Goal: Book appointment/travel/reservation

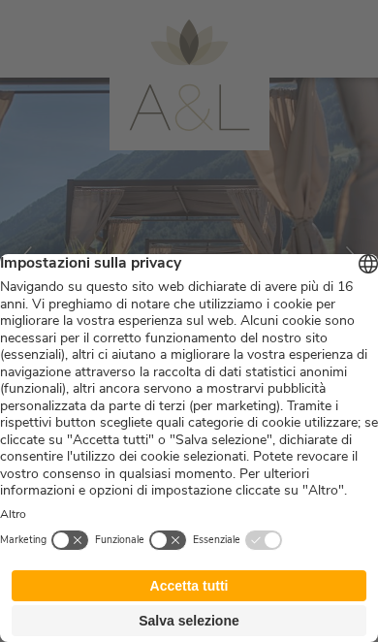
click at [229, 574] on button "Accetta tutti" at bounding box center [189, 585] width 355 height 31
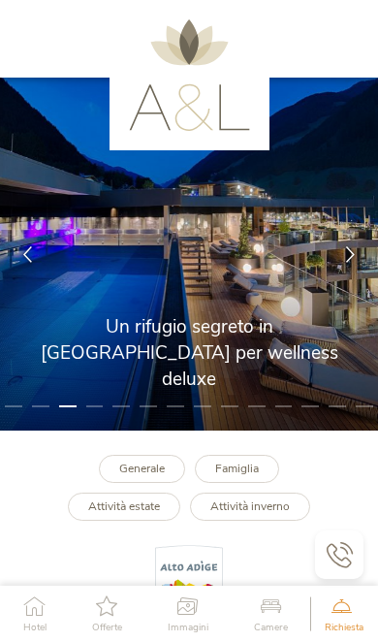
click at [147, 465] on b "Generale" at bounding box center [142, 468] width 46 height 16
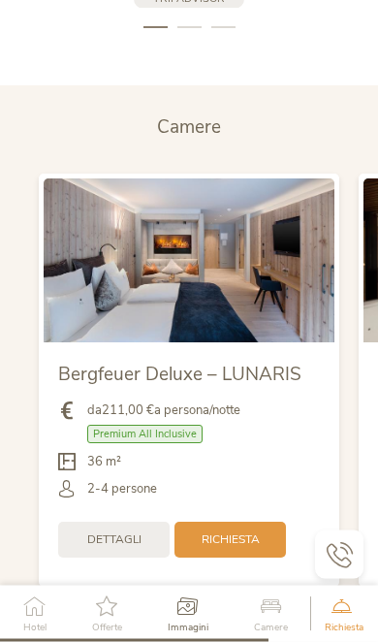
scroll to position [3872, 0]
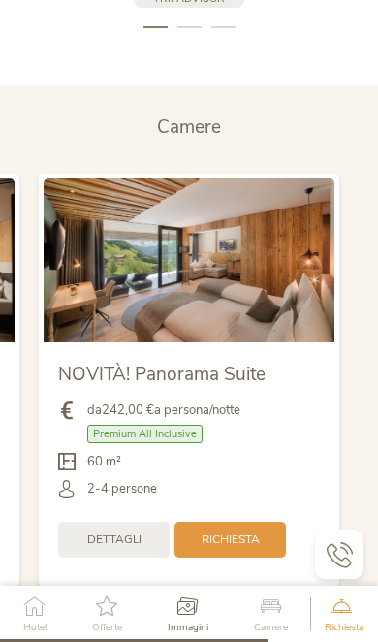
click at [124, 531] on span "Dettagli" at bounding box center [114, 539] width 54 height 16
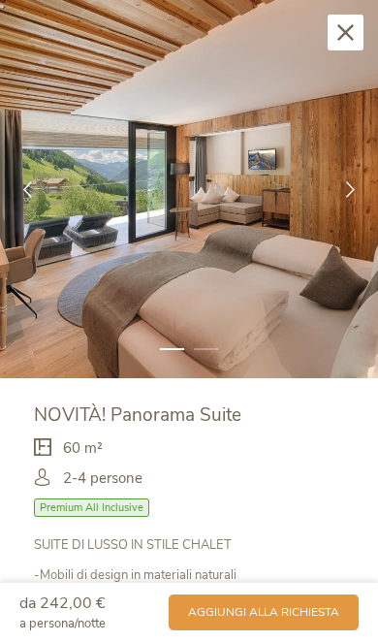
click at [340, 190] on div at bounding box center [350, 189] width 55 height 55
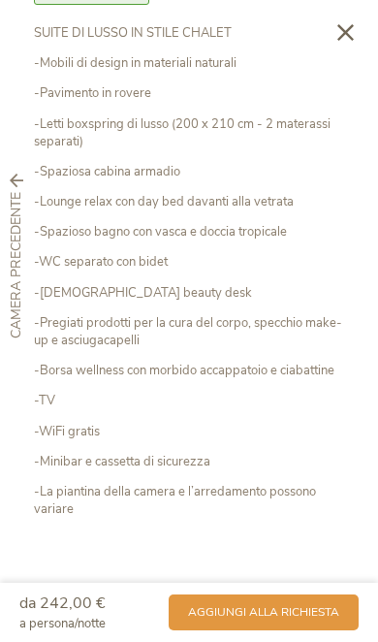
scroll to position [511, 0]
click at [287, 614] on span "aggiungi alla richiesta" at bounding box center [263, 612] width 151 height 16
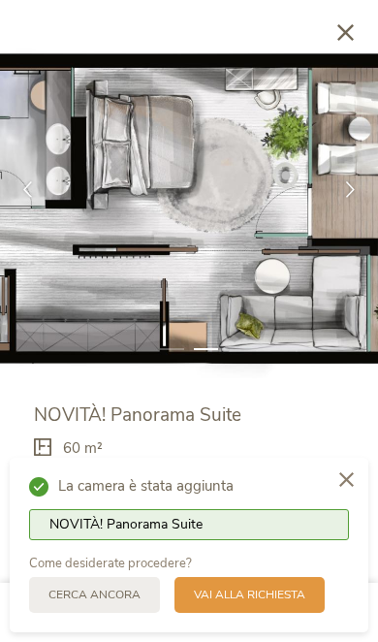
scroll to position [0, 0]
click at [279, 593] on span "Vai alla richiesta" at bounding box center [249, 594] width 111 height 16
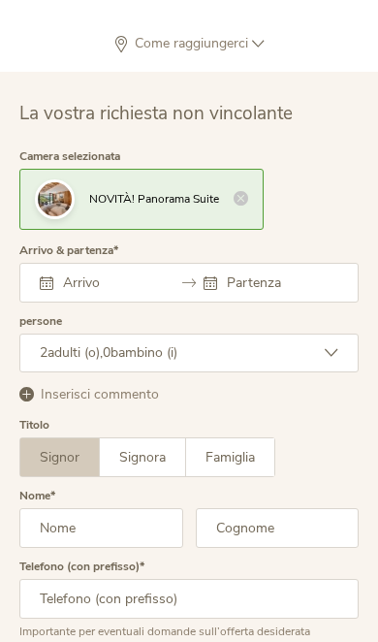
scroll to position [5090, 0]
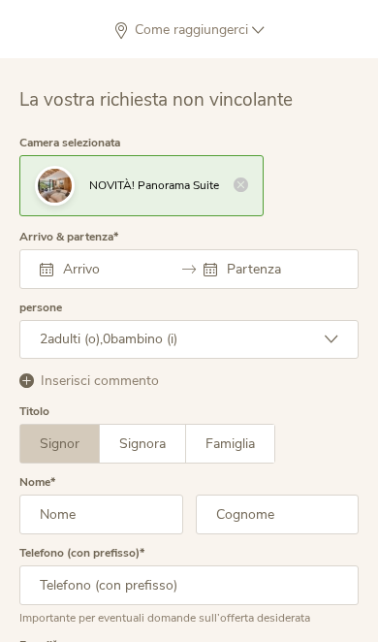
click at [96, 249] on div "Agosto 2025 Lun Mar Mer Gio Ven Sab Dom 28 29 30 31 1 2 3 4 5 6 7 8 9 10 11 12 …" at bounding box center [188, 269] width 339 height 40
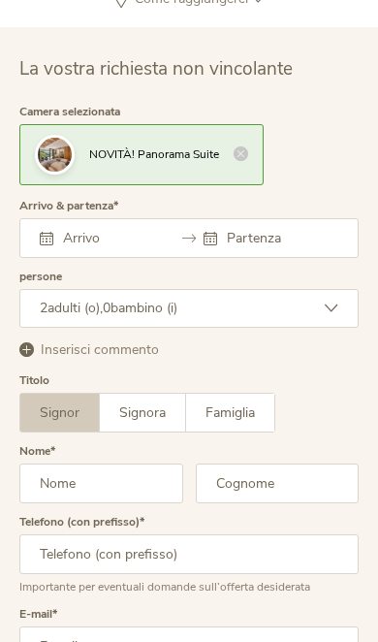
scroll to position [5020, 0]
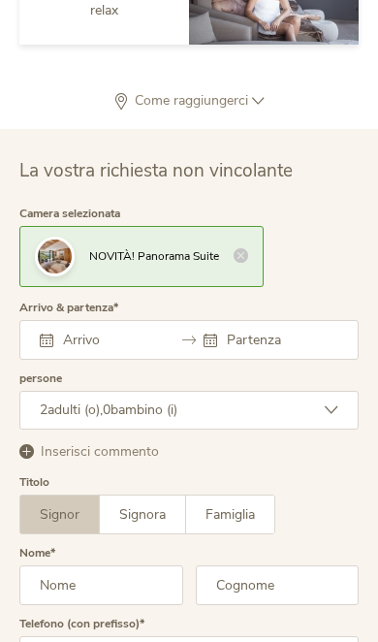
click at [86, 331] on input "text" at bounding box center [106, 340] width 97 height 18
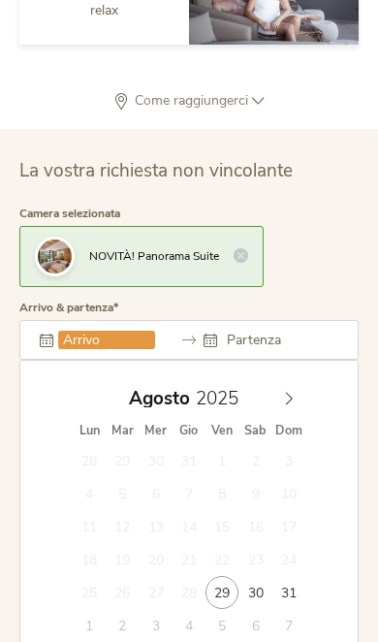
click at [294, 392] on icon at bounding box center [289, 399] width 14 height 14
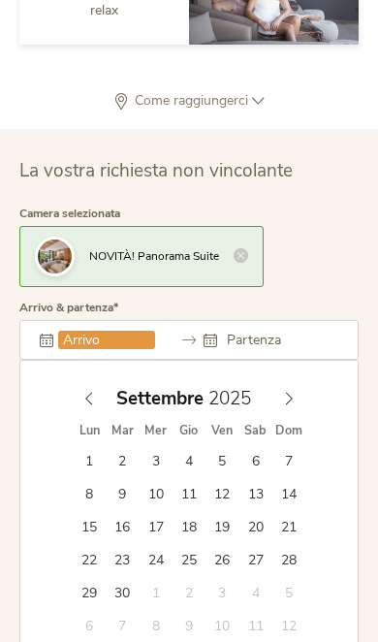
click at [294, 392] on icon at bounding box center [289, 399] width 14 height 14
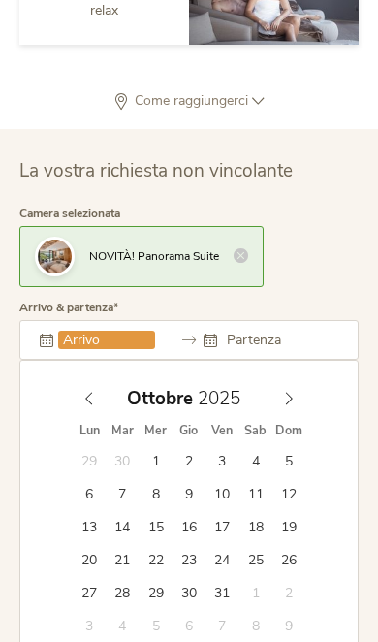
click at [293, 392] on icon at bounding box center [289, 399] width 14 height 14
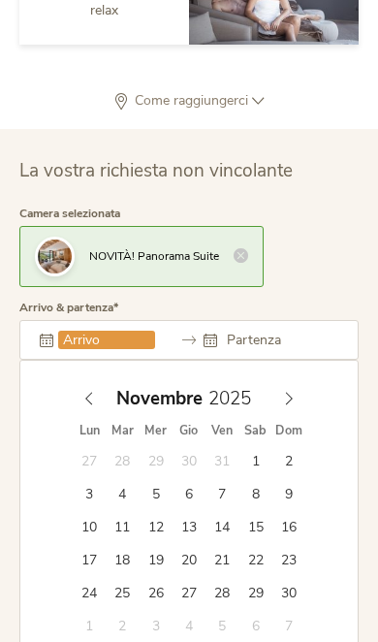
click at [297, 381] on span at bounding box center [288, 393] width 33 height 27
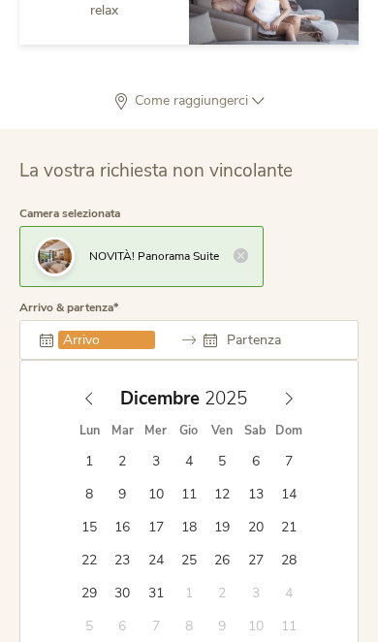
type input "13.12.2025"
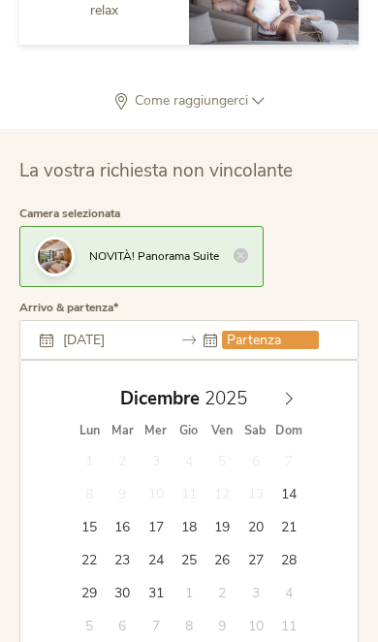
type input "16.12.2025"
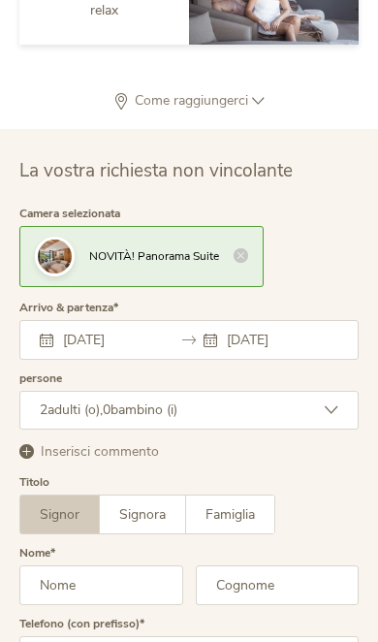
scroll to position [5018, 0]
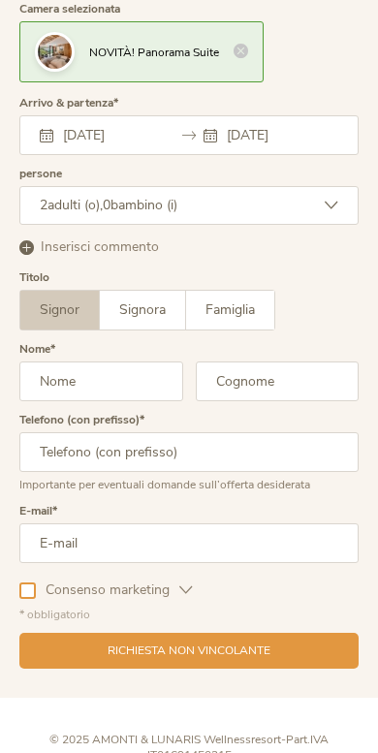
click at [105, 362] on input "text" at bounding box center [101, 382] width 164 height 40
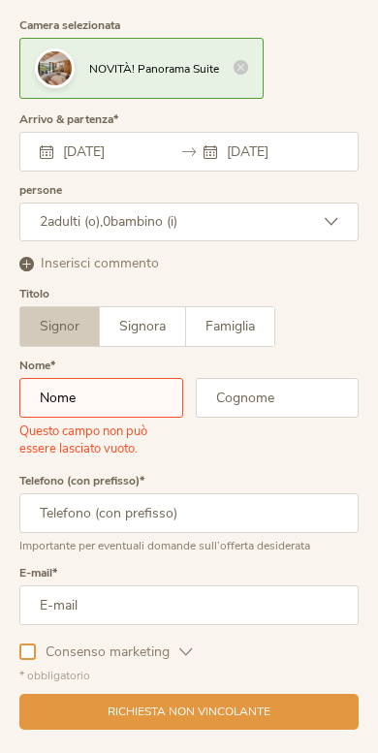
type input "diego@diegosandri.com"
type input "3479198706"
type input "Sandri"
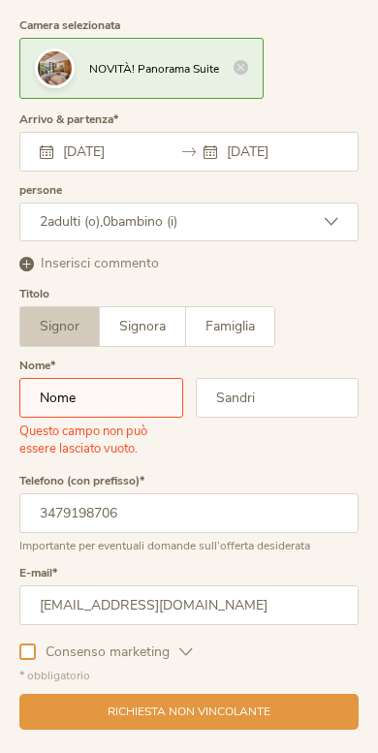
type input "Diego"
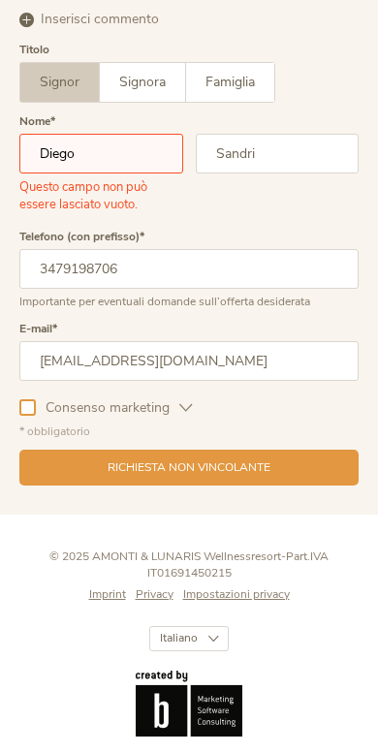
scroll to position [5514, 0]
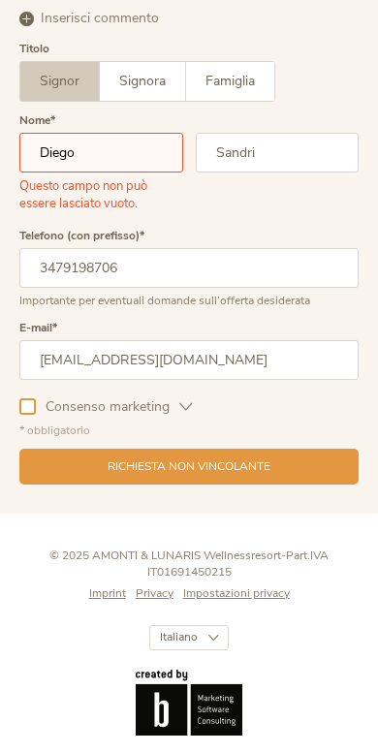
click at [30, 398] on div at bounding box center [27, 406] width 16 height 16
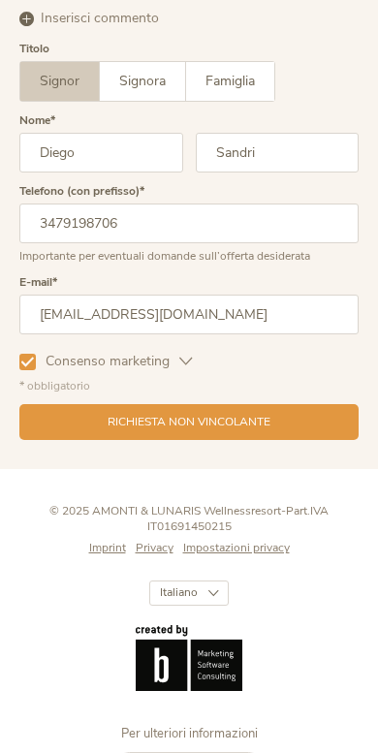
click at [210, 414] on span "Richiesta non vincolante" at bounding box center [189, 422] width 163 height 16
